Goal: Transaction & Acquisition: Book appointment/travel/reservation

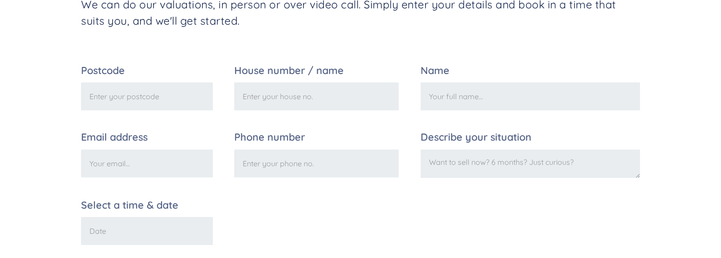
scroll to position [248, 0]
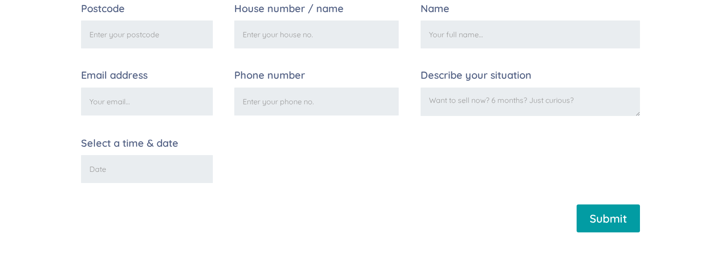
click at [110, 37] on input "Postcode" at bounding box center [147, 34] width 132 height 28
type input "DA4 0DH"
type input "[PERSON_NAME] [PERSON_NAME]"
type input "[PERSON_NAME][EMAIL_ADDRESS][DOMAIN_NAME]"
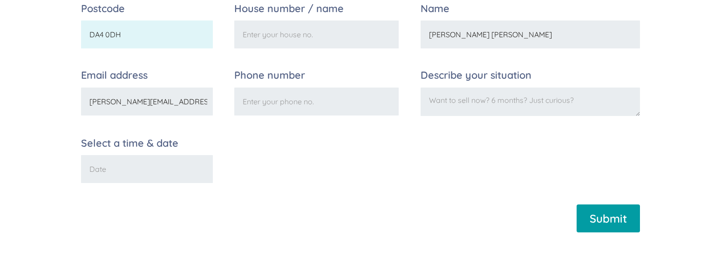
type input "07968733030"
click at [298, 37] on input "House number / name" at bounding box center [316, 34] width 164 height 28
type input "[GEOGRAPHIC_DATA]"
click at [468, 104] on textarea "Describe your situation" at bounding box center [529, 102] width 219 height 29
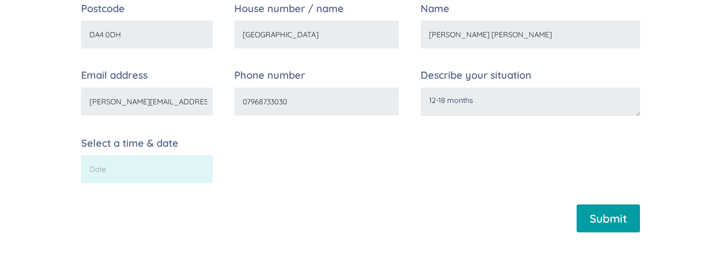
type textarea "12-18 months"
click at [146, 172] on input "Select a time & date" at bounding box center [147, 169] width 132 height 28
click at [90, 170] on input "[DATE]" at bounding box center [147, 169] width 132 height 28
type input "2pm [DATE]"
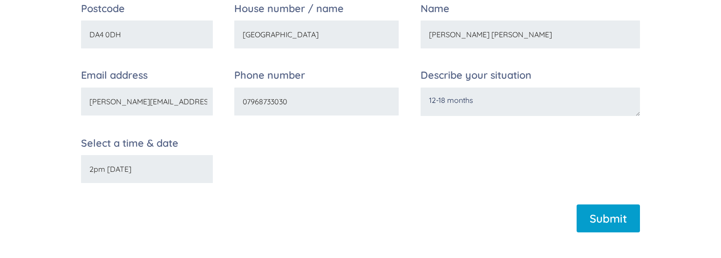
click at [616, 224] on input "Submit" at bounding box center [607, 218] width 63 height 28
type input "Please wait..."
